Goal: Task Accomplishment & Management: Use online tool/utility

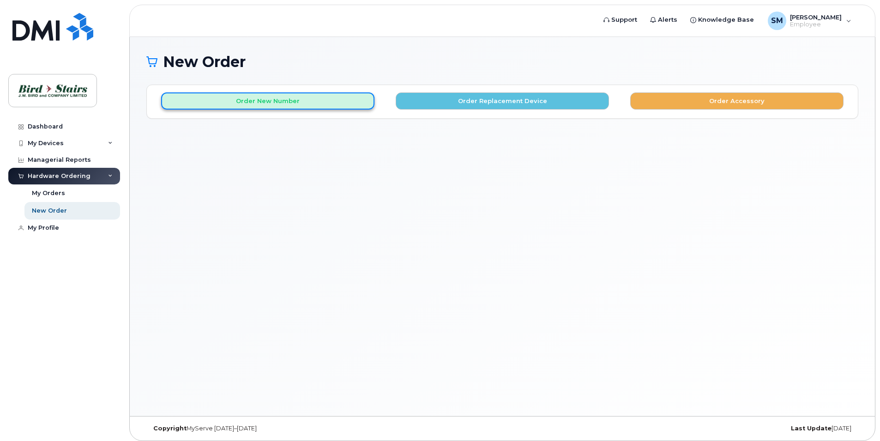
click at [310, 101] on button "Order New Number" at bounding box center [267, 100] width 213 height 17
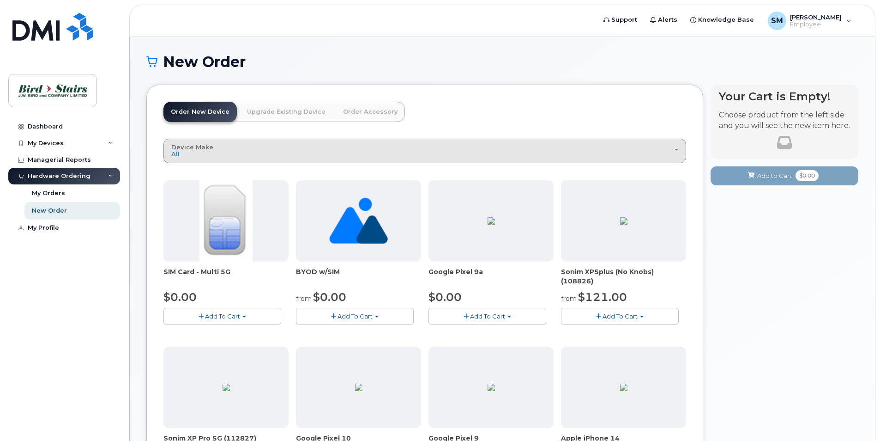
click at [275, 147] on div "Device Make All Android Cell Phone iPhone Unknown" at bounding box center [424, 151] width 507 height 14
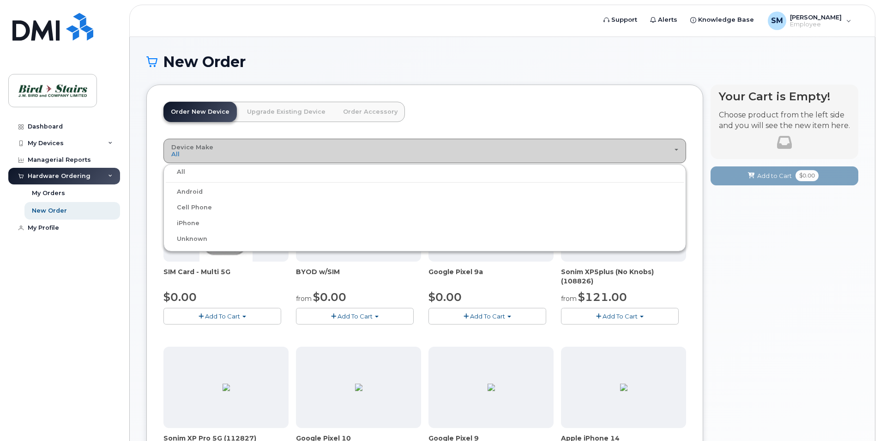
scroll to position [46, 0]
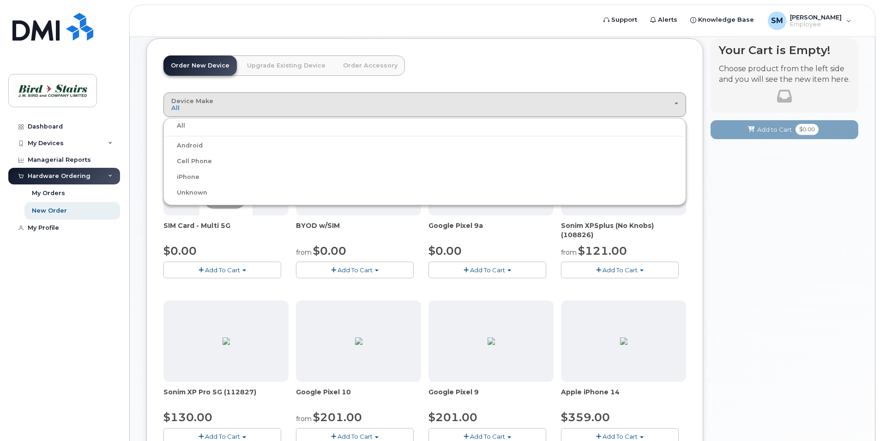
click at [139, 250] on div "New Order × Share This Order If you want to allow others to create or edit orde…" at bounding box center [502, 430] width 745 height 879
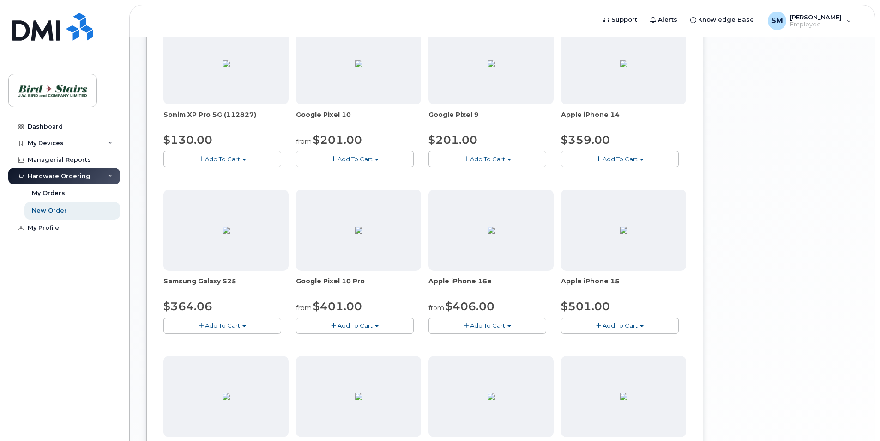
scroll to position [505, 0]
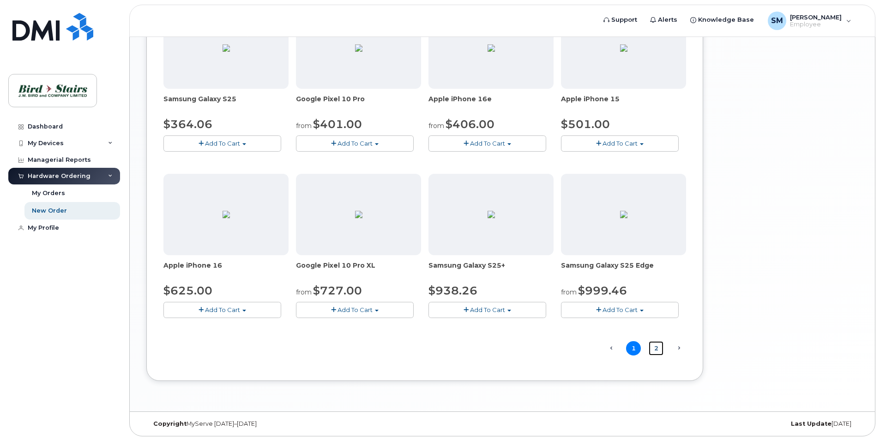
click at [657, 347] on link "2" at bounding box center [656, 348] width 15 height 14
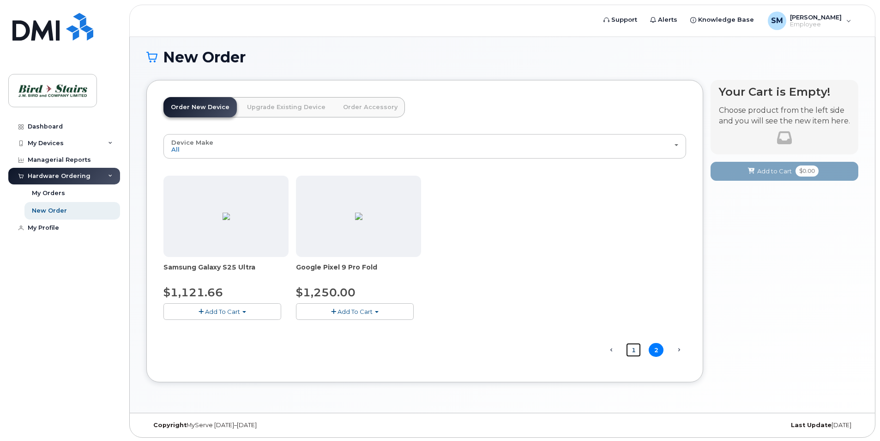
click at [634, 351] on link "1" at bounding box center [633, 350] width 15 height 14
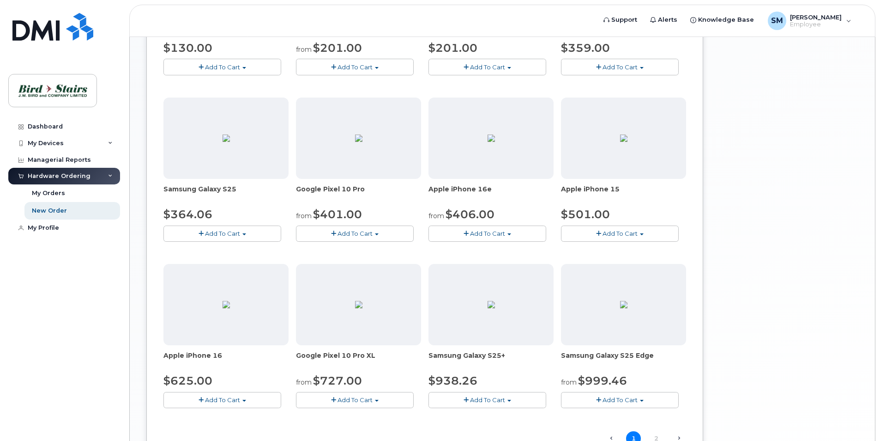
scroll to position [459, 0]
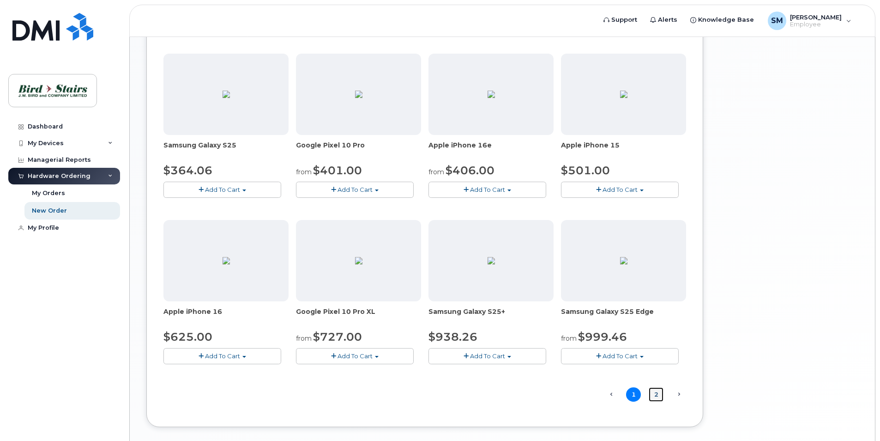
click at [654, 397] on link "2" at bounding box center [656, 394] width 15 height 14
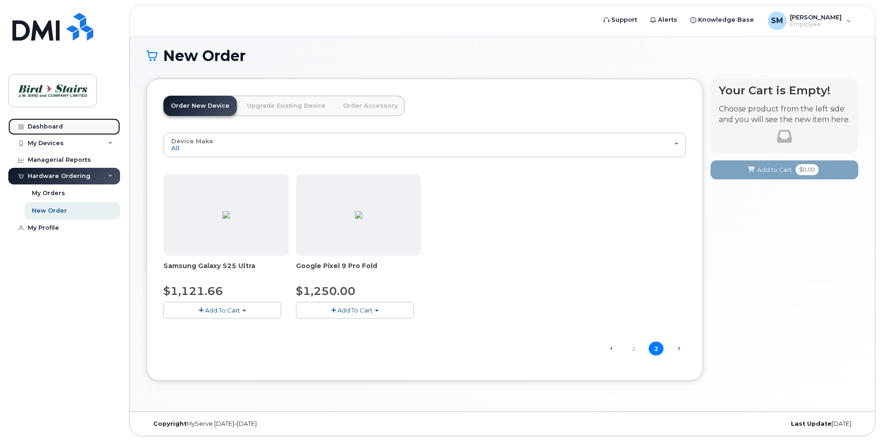
click at [77, 127] on link "Dashboard" at bounding box center [64, 126] width 112 height 17
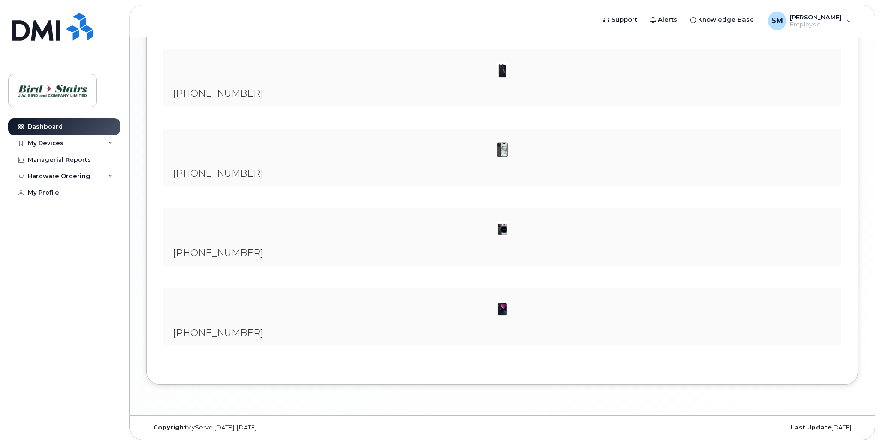
scroll to position [1603, 0]
